Goal: Transaction & Acquisition: Purchase product/service

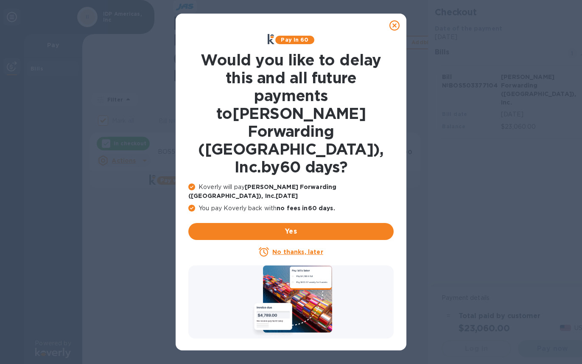
click at [398, 27] on icon at bounding box center [395, 25] width 10 height 10
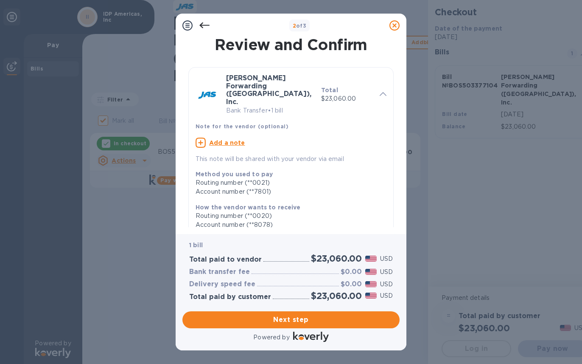
scroll to position [117, 0]
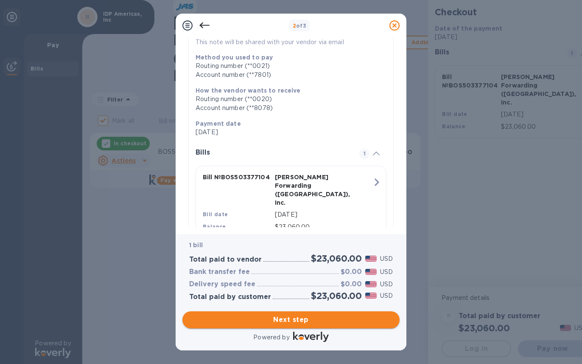
click at [311, 321] on span "Next step" at bounding box center [291, 319] width 204 height 10
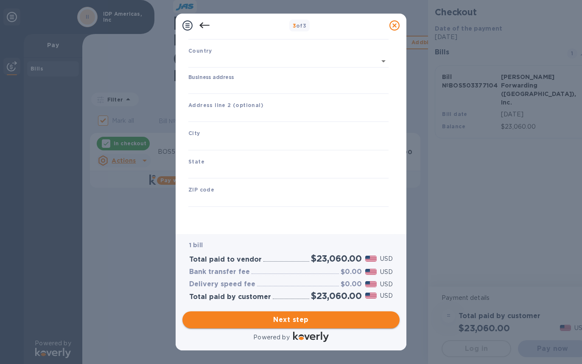
scroll to position [51, 0]
type input "[GEOGRAPHIC_DATA]"
click at [253, 90] on input "Business address" at bounding box center [288, 87] width 200 height 13
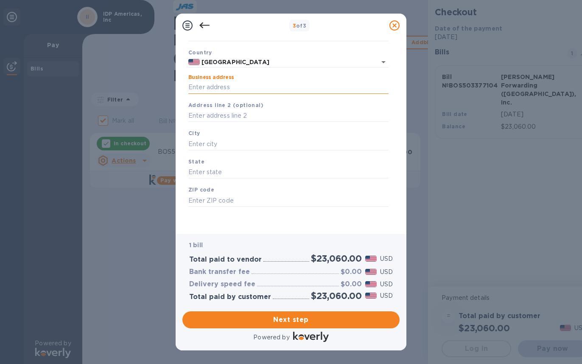
type input "[STREET_ADDRESS]"
click at [231, 148] on input "text" at bounding box center [288, 144] width 200 height 13
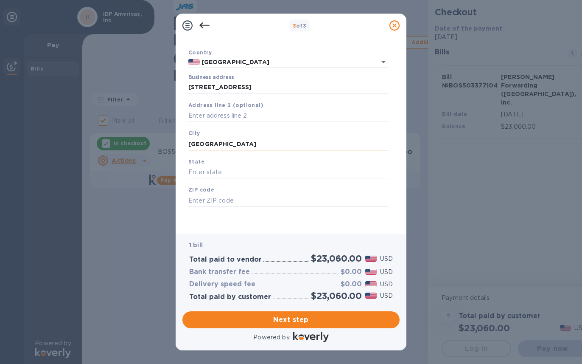
type input "[GEOGRAPHIC_DATA]"
type input "RI"
click at [257, 199] on input "text" at bounding box center [288, 200] width 200 height 13
type input "02818"
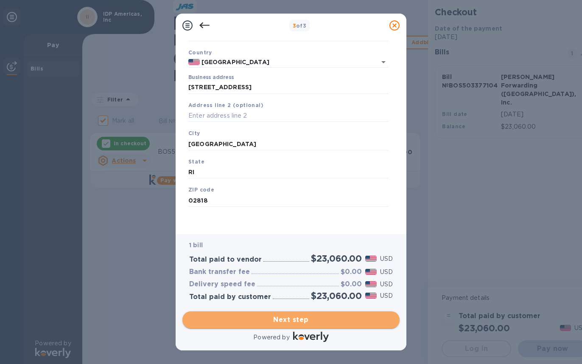
click at [312, 319] on span "Next step" at bounding box center [291, 319] width 204 height 10
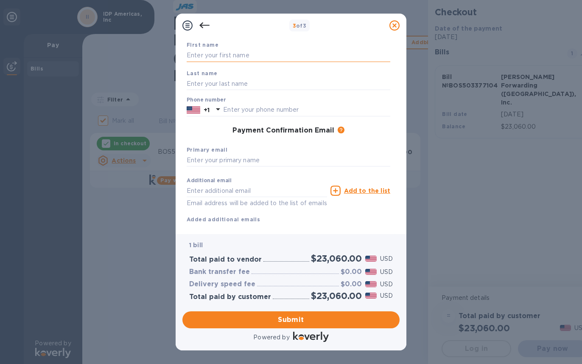
click at [231, 56] on input "text" at bounding box center [289, 55] width 204 height 13
type input "[PERSON_NAME]"
type input "Sonyi"
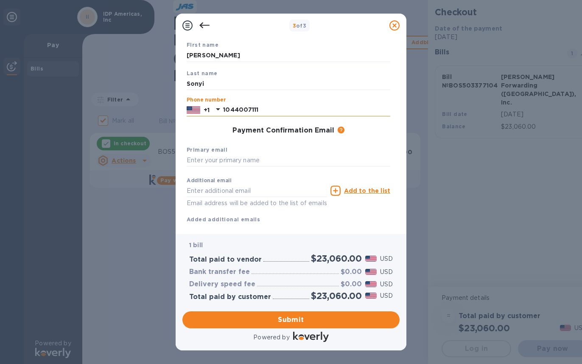
click at [236, 108] on input "1044007111" at bounding box center [306, 110] width 167 height 13
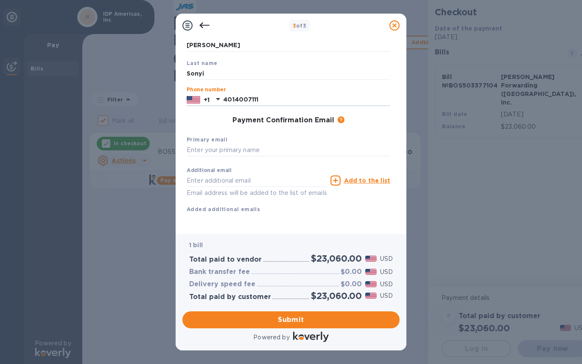
scroll to position [71, 0]
type input "4014007111"
click at [244, 144] on input "text" at bounding box center [289, 150] width 204 height 13
type input "[EMAIL_ADDRESS][DOMAIN_NAME]"
click at [285, 318] on span "Submit" at bounding box center [291, 319] width 204 height 10
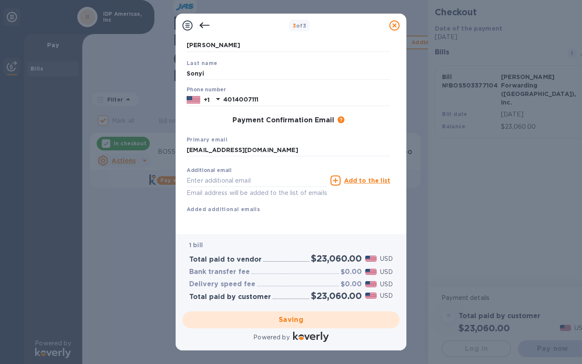
checkbox input "false"
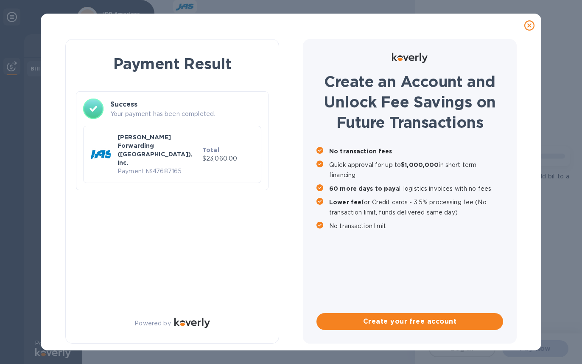
scroll to position [0, 0]
